Goal: Task Accomplishment & Management: Manage account settings

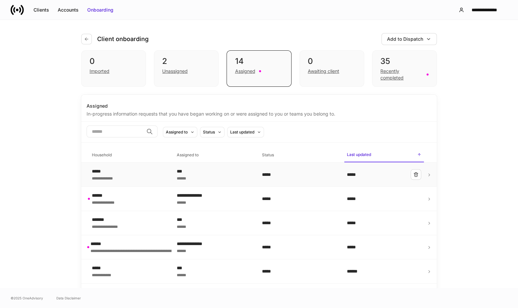
click at [428, 176] on icon at bounding box center [428, 175] width 1 height 2
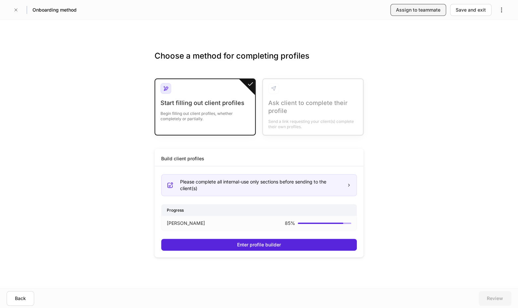
click at [419, 14] on button "Assign to teammate" at bounding box center [418, 10] width 56 height 12
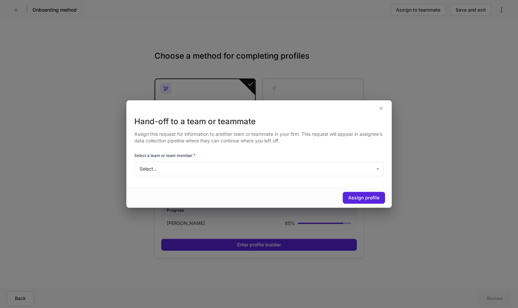
click at [350, 170] on body "Onboarding method Assign to teammate Save and exit Choose a method for completi…" at bounding box center [259, 154] width 518 height 308
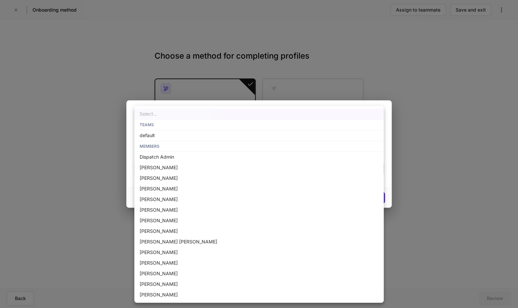
click at [395, 55] on div at bounding box center [259, 154] width 518 height 308
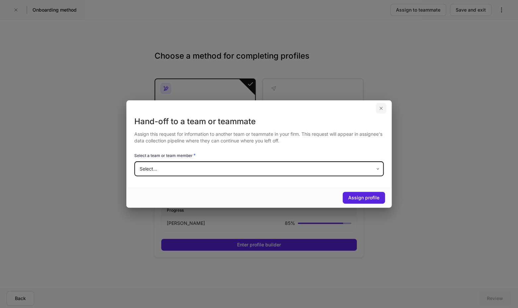
click at [379, 107] on icon "button" at bounding box center [380, 108] width 5 height 5
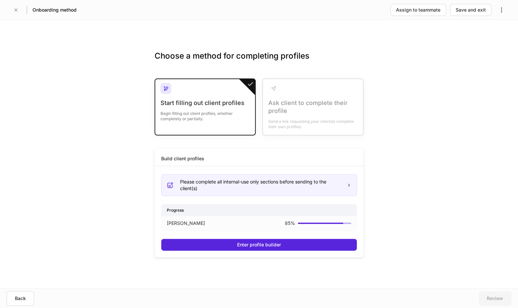
click at [436, 127] on div "Choose a method for completing profiles Start filling out client profiles Begin…" at bounding box center [259, 154] width 518 height 268
click at [16, 10] on icon "button" at bounding box center [16, 10] width 3 height 3
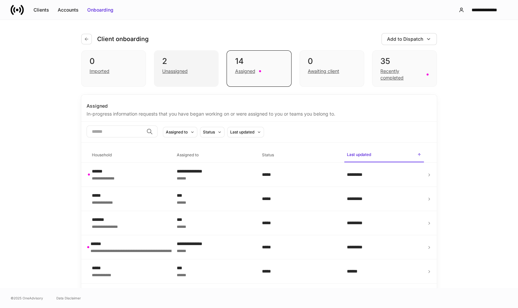
click at [182, 73] on div "Unassigned" at bounding box center [175, 71] width 26 height 7
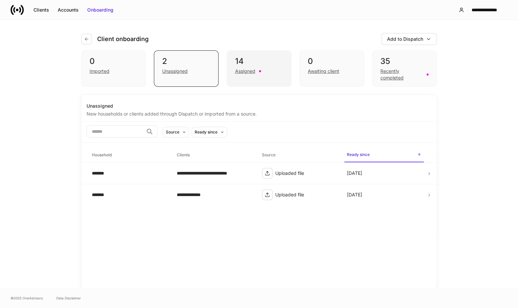
click at [244, 70] on div "Assigned" at bounding box center [245, 71] width 20 height 7
